Goal: Transaction & Acquisition: Subscribe to service/newsletter

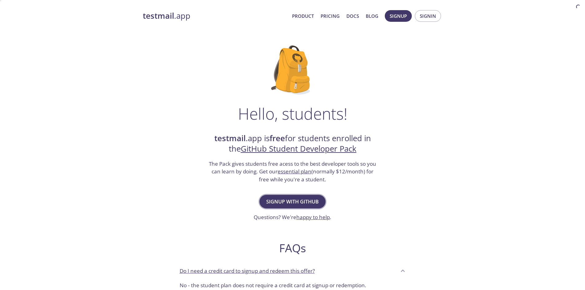
click at [305, 199] on span "Signup with GitHub" at bounding box center [292, 201] width 53 height 9
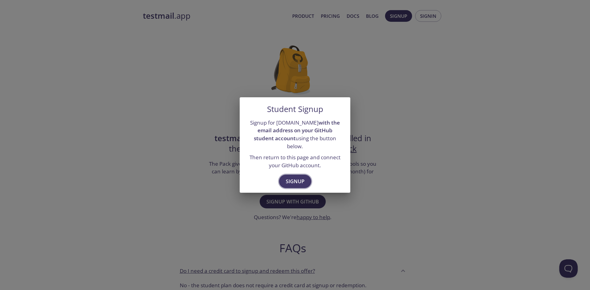
click at [303, 178] on span "Signup" at bounding box center [295, 181] width 19 height 9
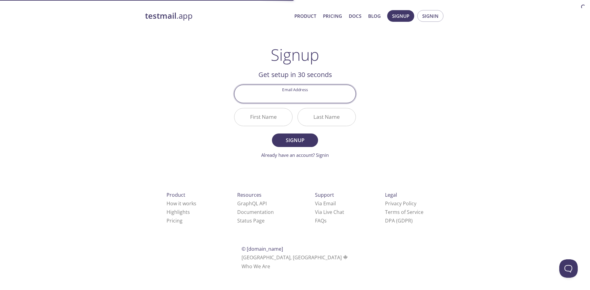
click at [383, 154] on div "testmail .app Product Pricing Docs Blog Signup Signin Signup Get setup in 30 se…" at bounding box center [295, 147] width 314 height 282
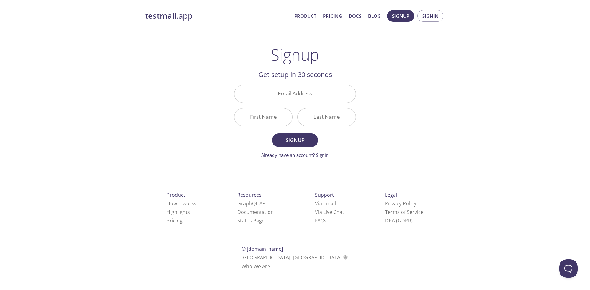
click at [326, 99] on input "Email Address" at bounding box center [294, 94] width 121 height 18
click at [381, 96] on div "testmail .app Product Pricing Docs Blog Signup Signin Signup Get setup in 30 se…" at bounding box center [295, 147] width 314 height 282
click at [312, 14] on link "Product" at bounding box center [305, 16] width 22 height 8
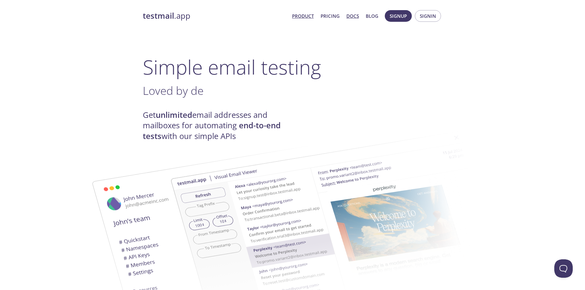
click at [354, 16] on link "Docs" at bounding box center [352, 16] width 13 height 8
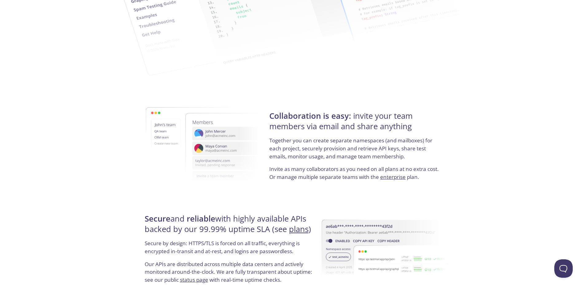
scroll to position [983, 0]
drag, startPoint x: 442, startPoint y: 145, endPoint x: 438, endPoint y: 145, distance: 3.1
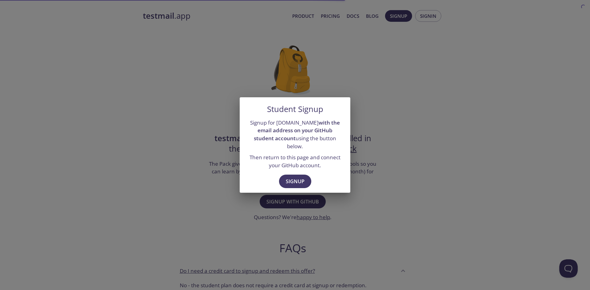
drag, startPoint x: 436, startPoint y: 131, endPoint x: 436, endPoint y: 128, distance: 3.4
